Goal: Information Seeking & Learning: Learn about a topic

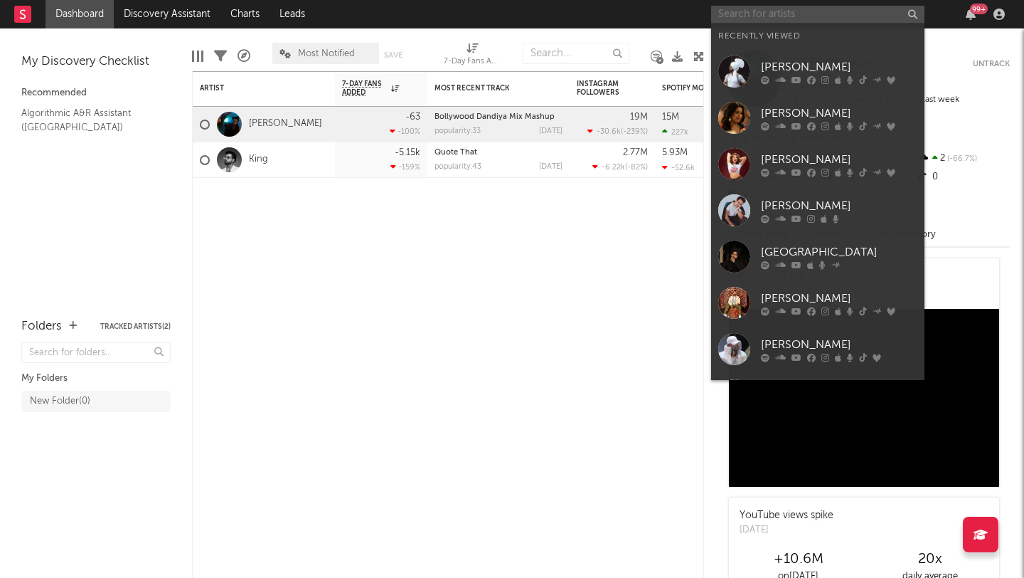
click at [817, 9] on input "text" at bounding box center [817, 15] width 213 height 18
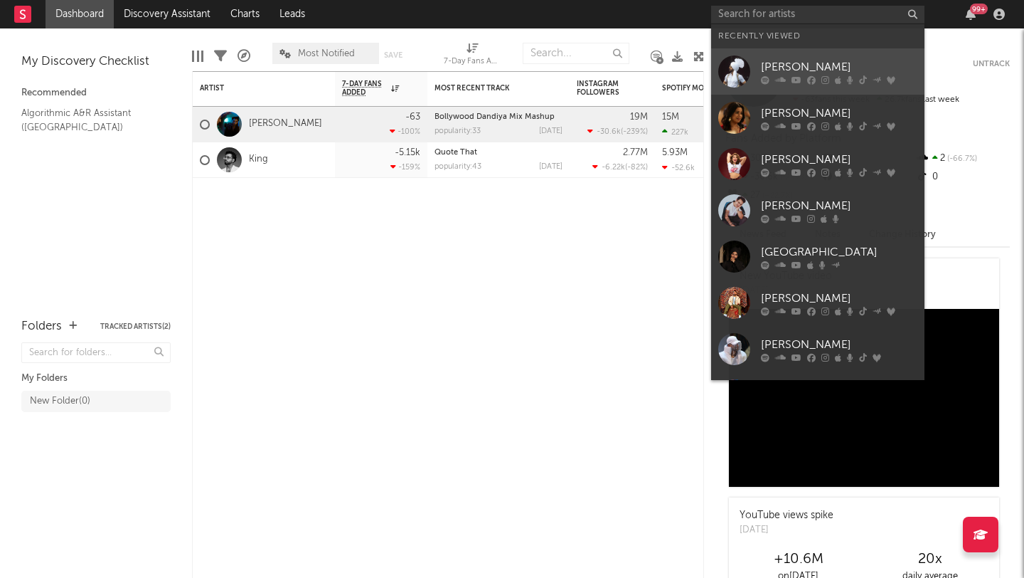
click at [794, 68] on div "[PERSON_NAME]" at bounding box center [839, 66] width 157 height 17
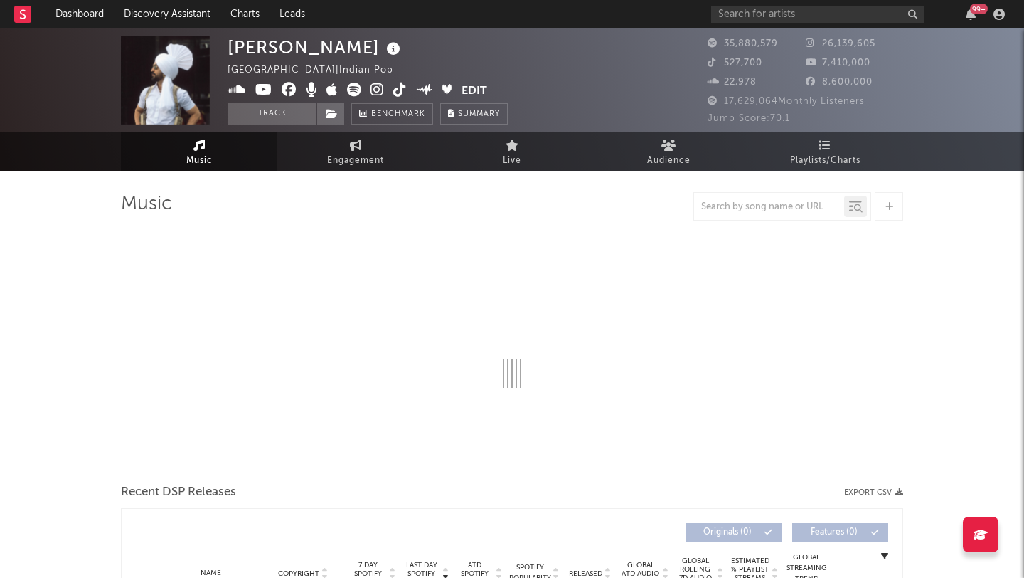
select select "6m"
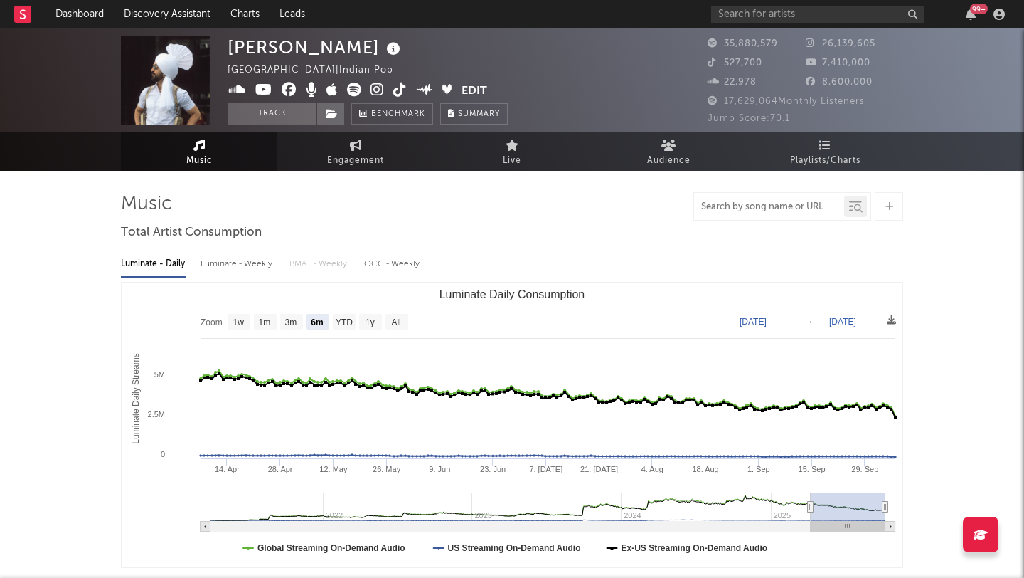
click at [787, 210] on input "text" at bounding box center [769, 206] width 150 height 11
type input "rebel"
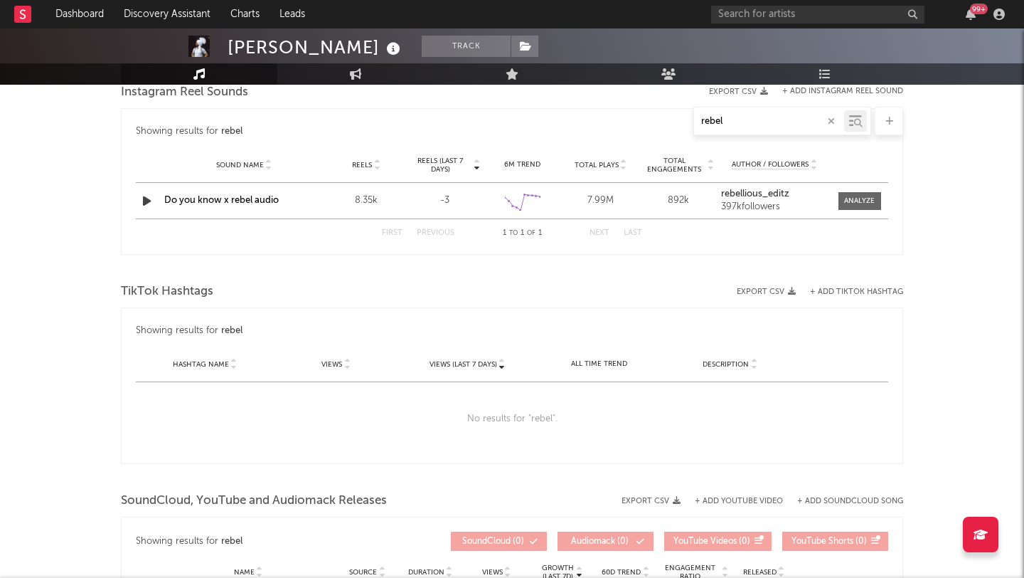
scroll to position [943, 0]
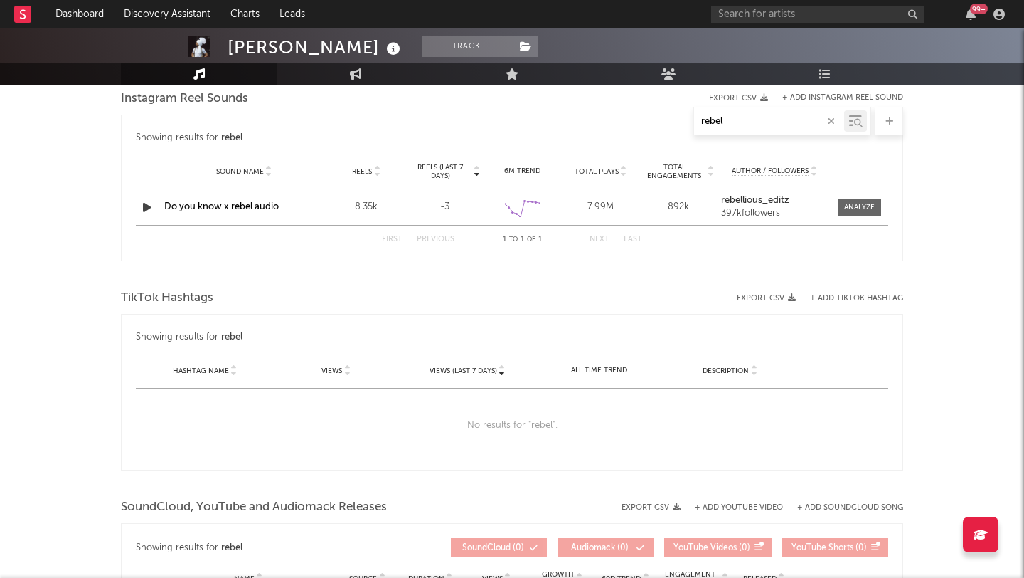
click at [145, 205] on icon "button" at bounding box center [146, 207] width 15 height 18
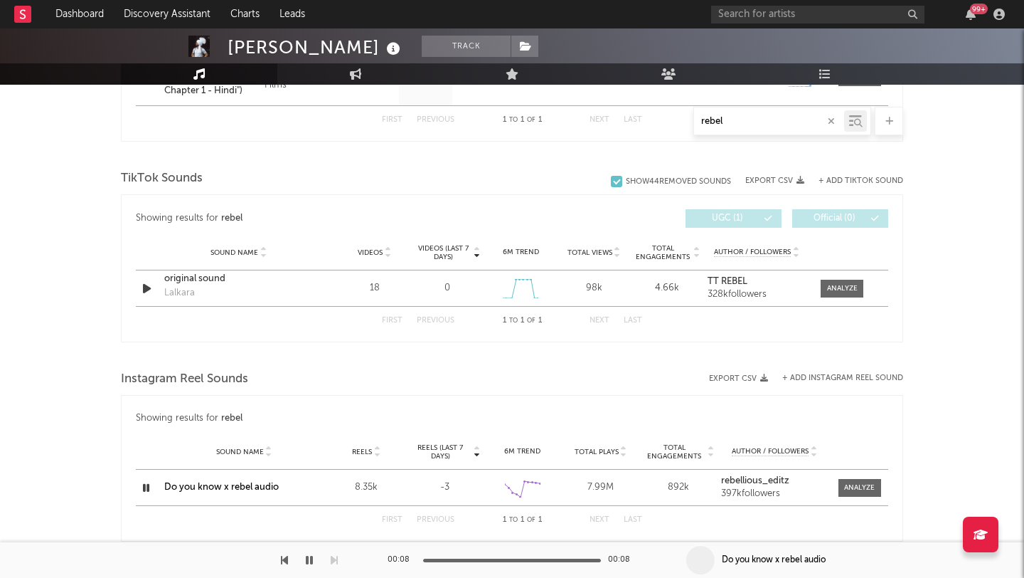
scroll to position [630, 0]
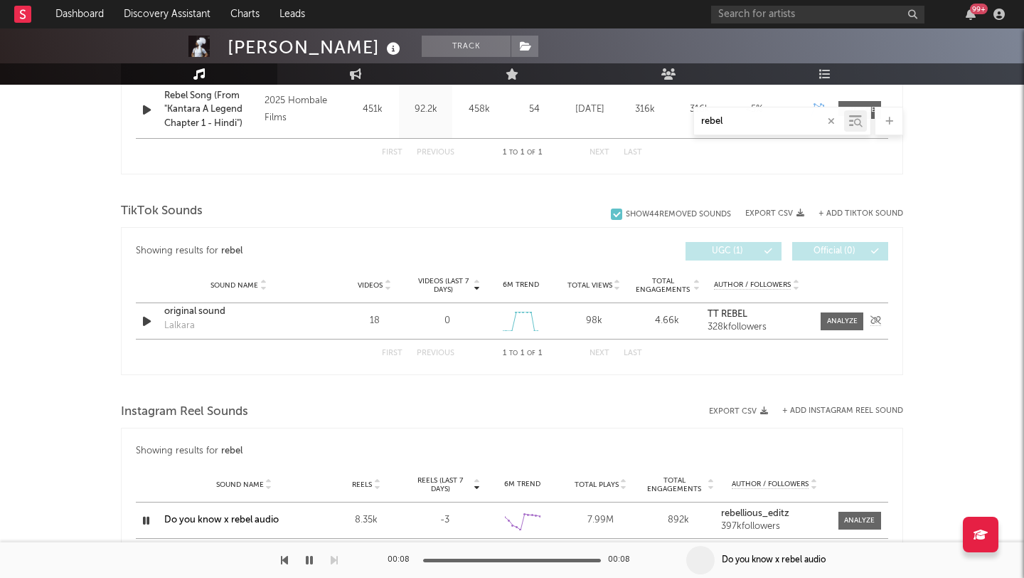
click at [148, 325] on icon "button" at bounding box center [146, 321] width 15 height 18
click at [149, 324] on icon "button" at bounding box center [146, 321] width 14 height 18
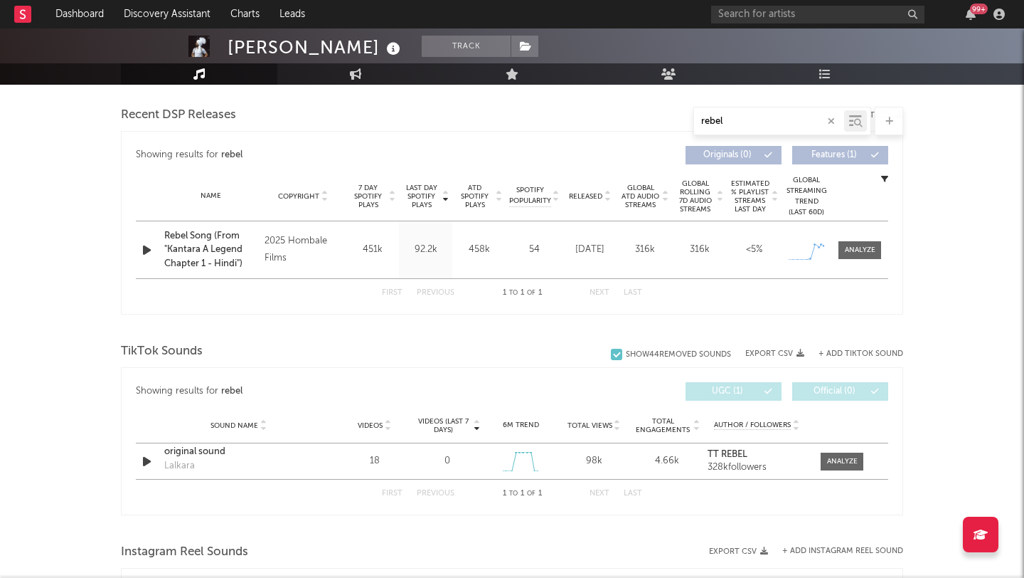
scroll to position [482, 0]
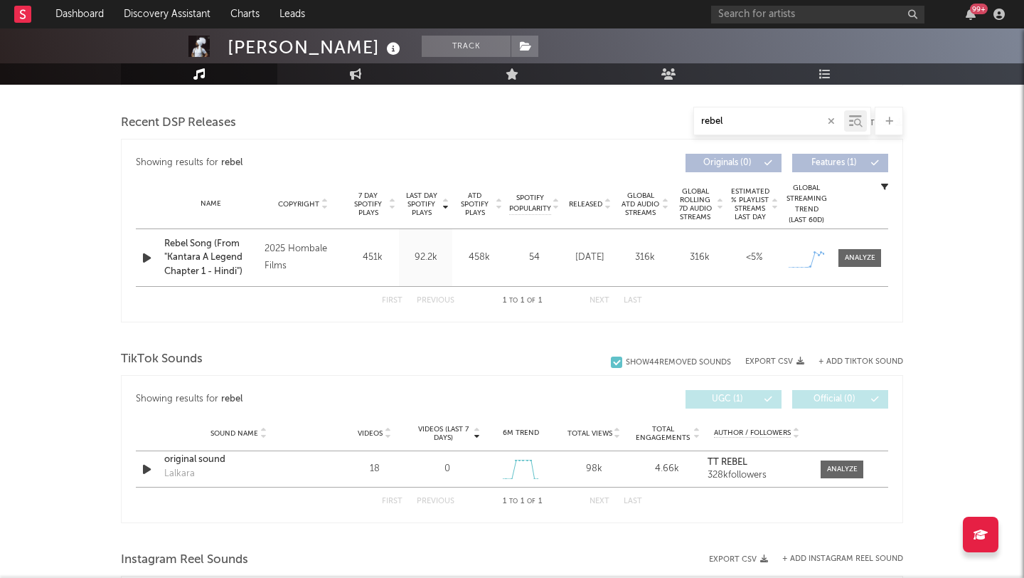
click at [142, 265] on icon "button" at bounding box center [146, 258] width 15 height 18
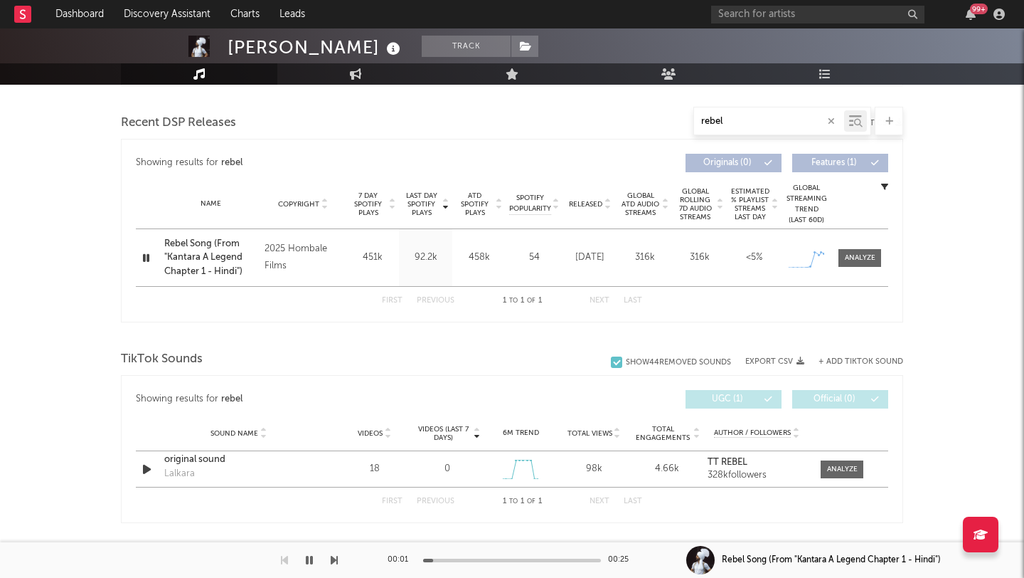
click at [146, 260] on icon "button" at bounding box center [146, 258] width 14 height 18
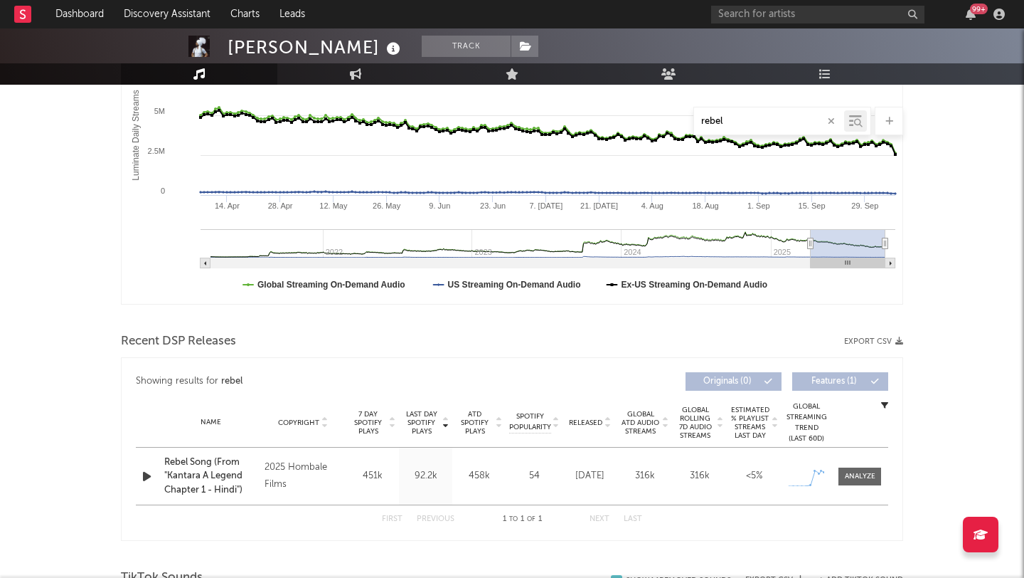
scroll to position [0, 0]
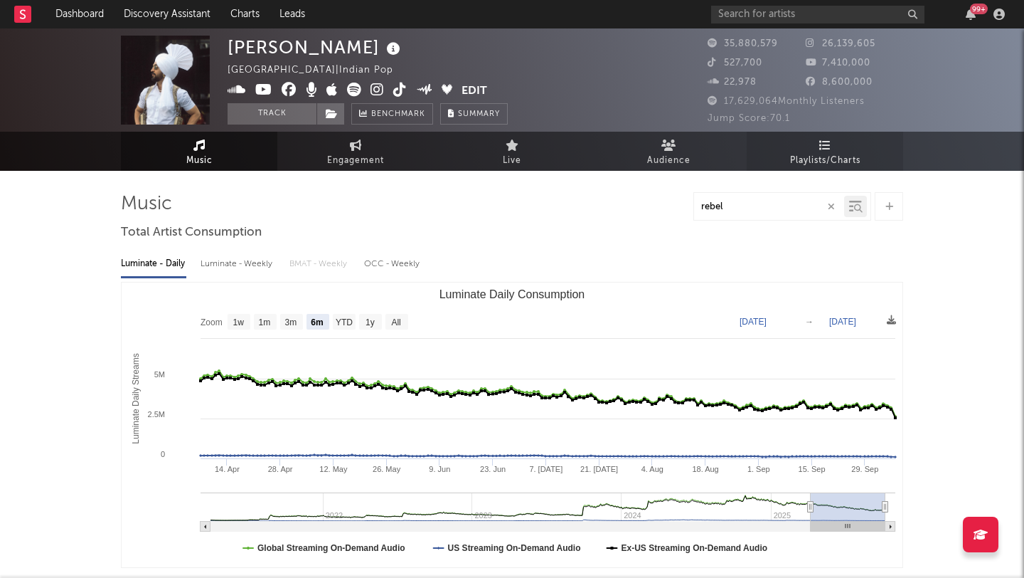
click at [836, 149] on link "Playlists/Charts" at bounding box center [825, 151] width 157 height 39
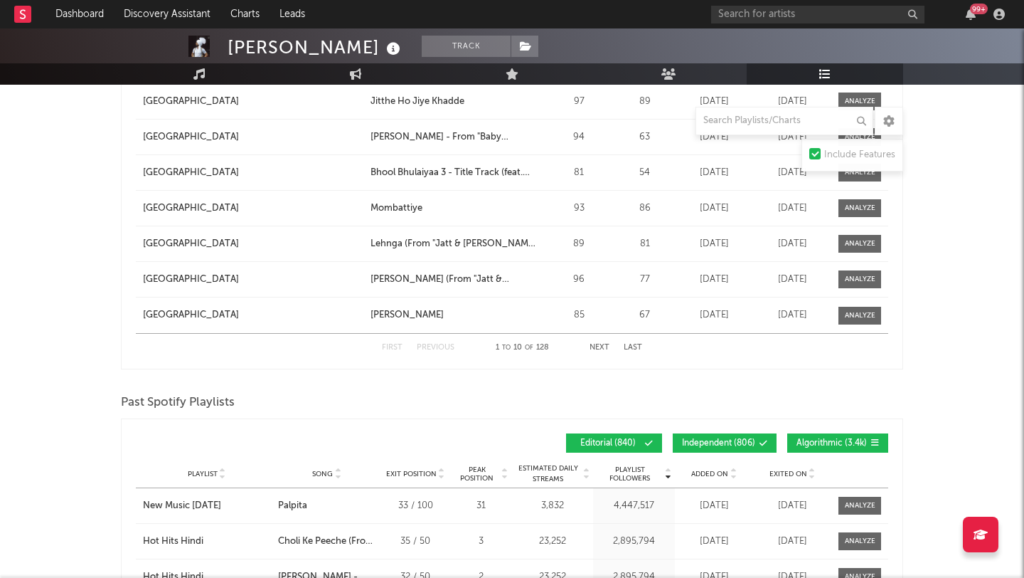
scroll to position [1926, 0]
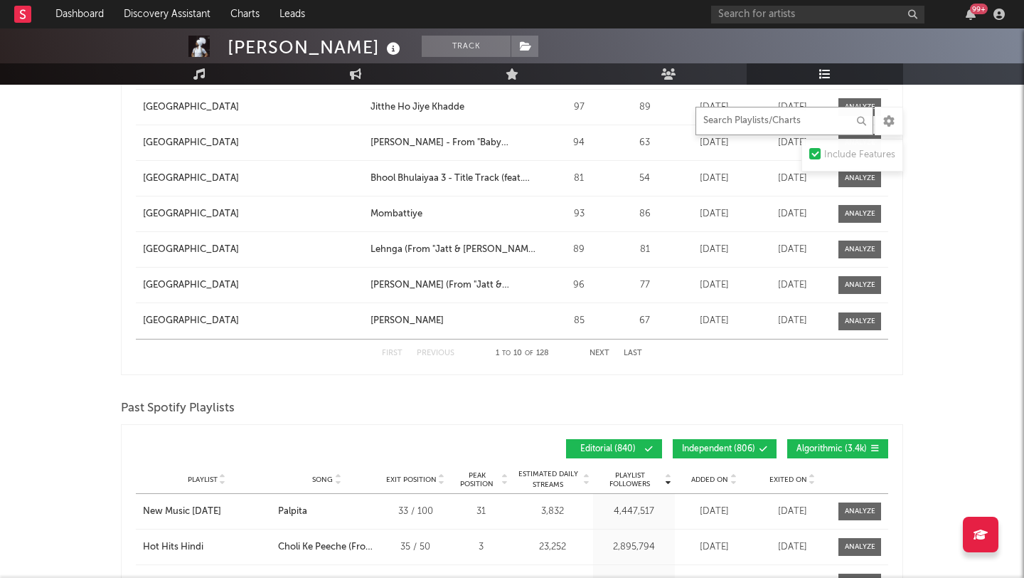
click at [755, 127] on input "text" at bounding box center [785, 121] width 178 height 28
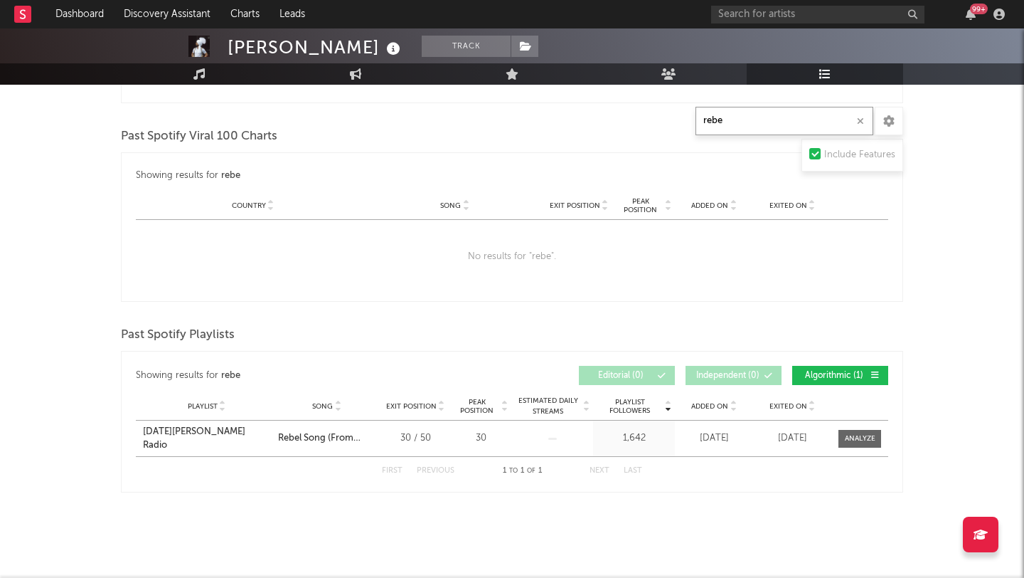
scroll to position [801, 0]
type input "rebel"
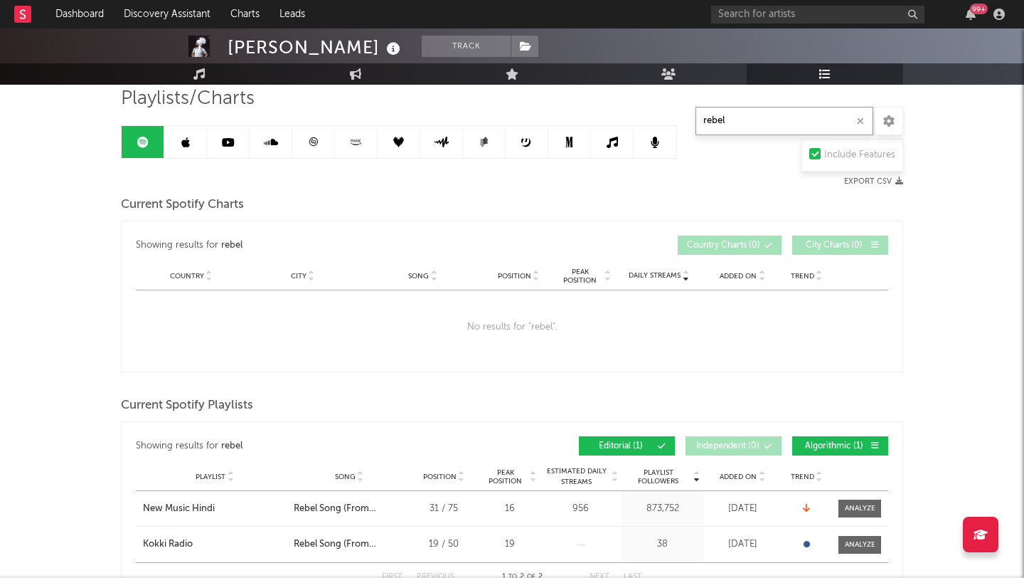
scroll to position [0, 0]
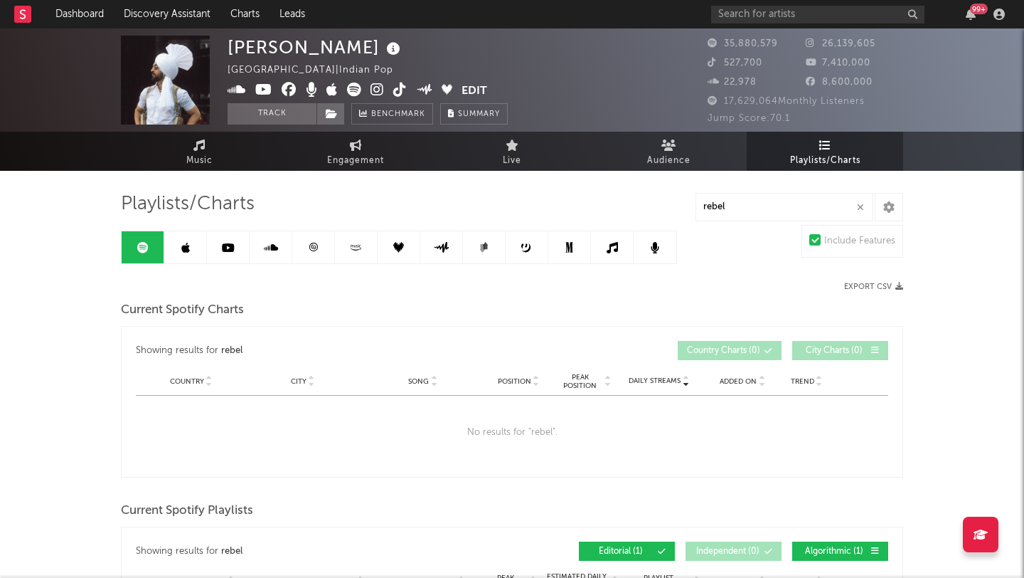
click at [181, 249] on icon at bounding box center [185, 247] width 9 height 11
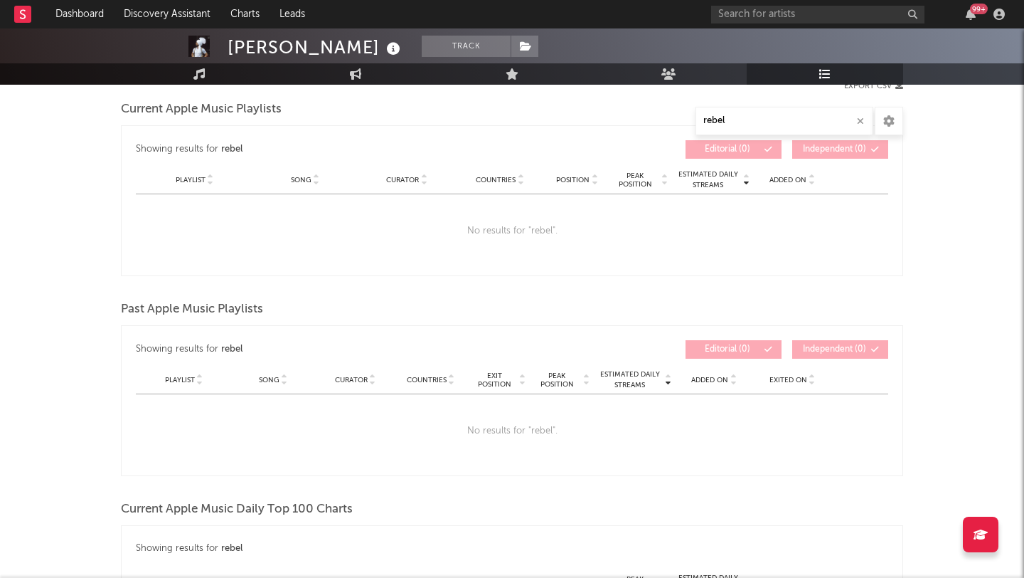
scroll to position [287, 0]
